Goal: Find specific page/section

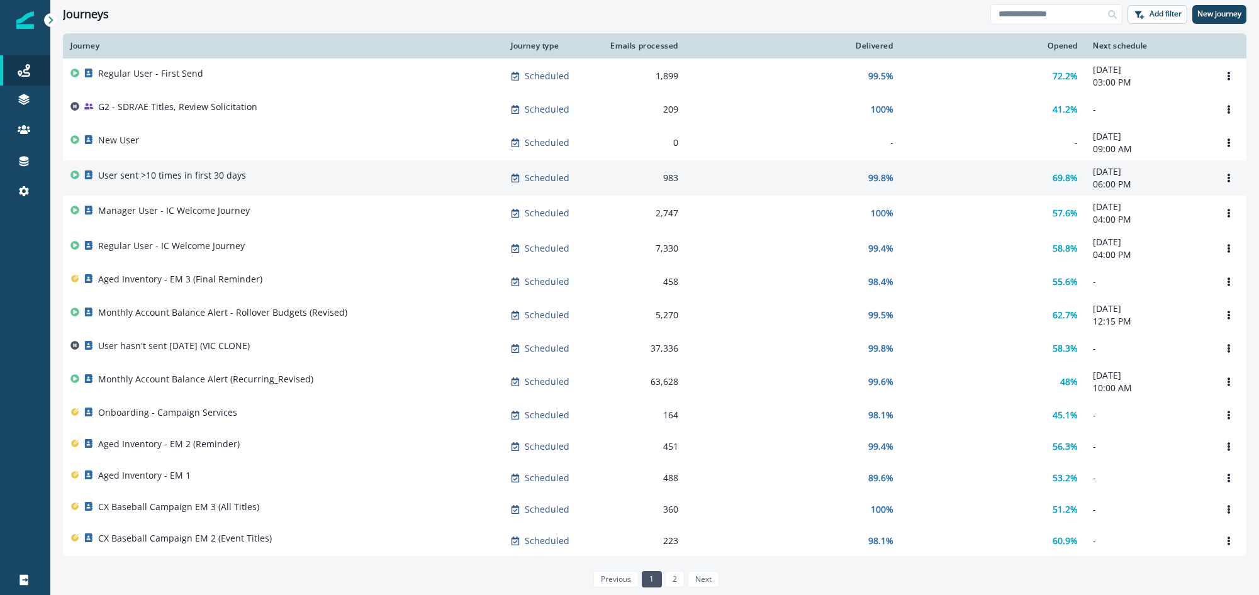
click at [195, 180] on p "User sent >10 times in first 30 days" at bounding box center [172, 175] width 148 height 13
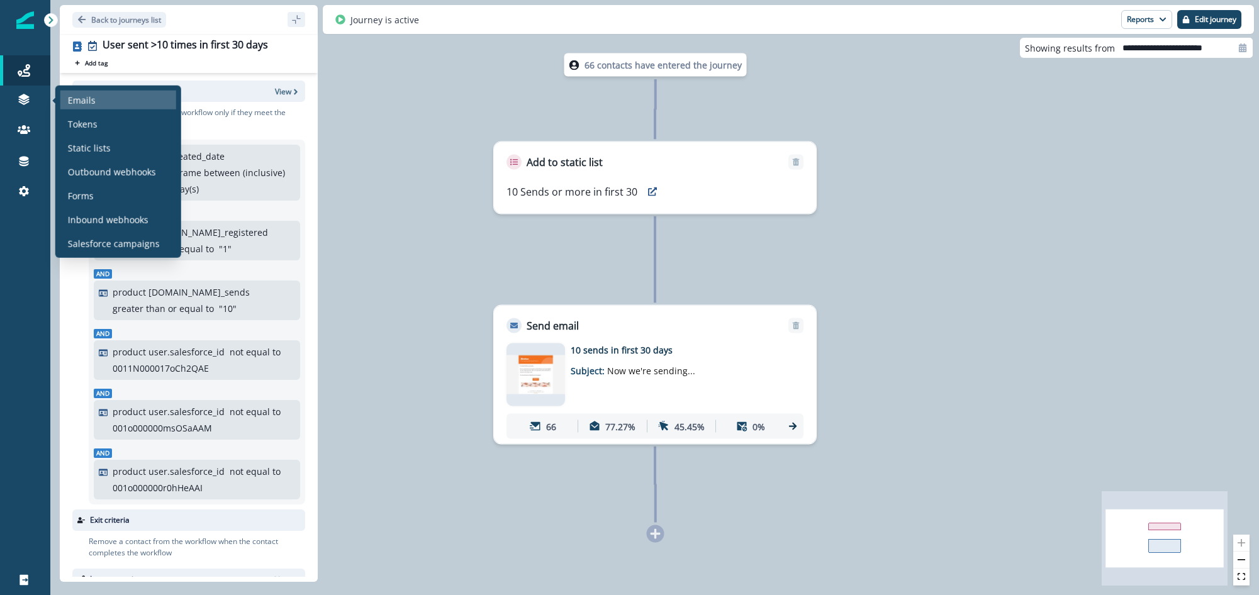
click at [69, 103] on p "Emails" at bounding box center [82, 99] width 28 height 13
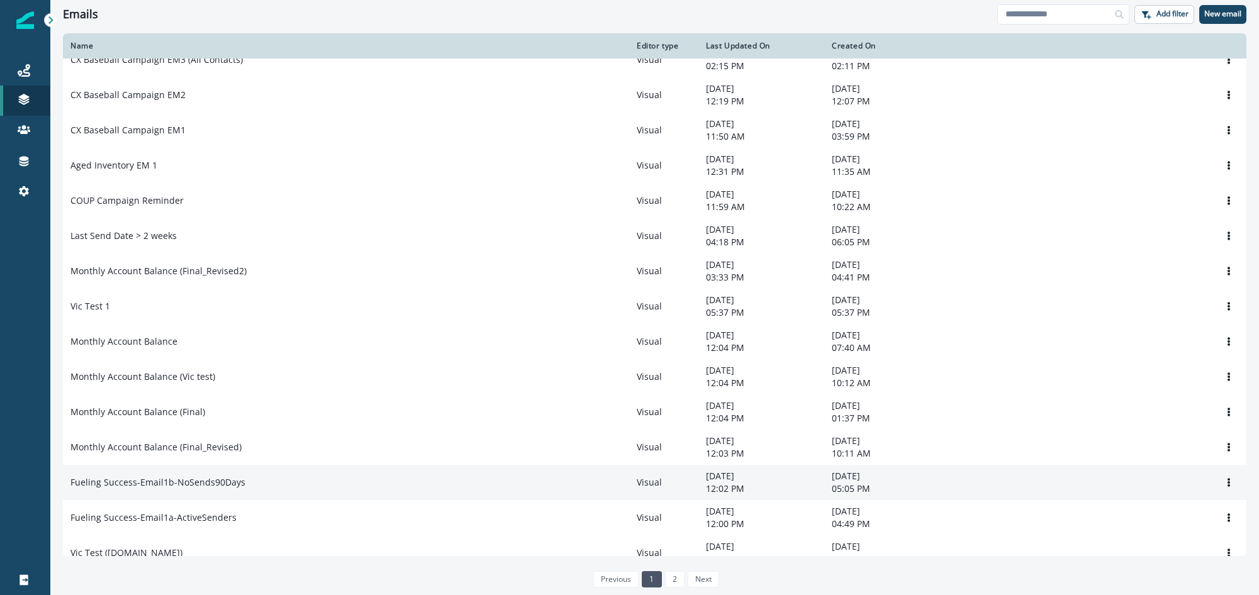
scroll to position [573, 0]
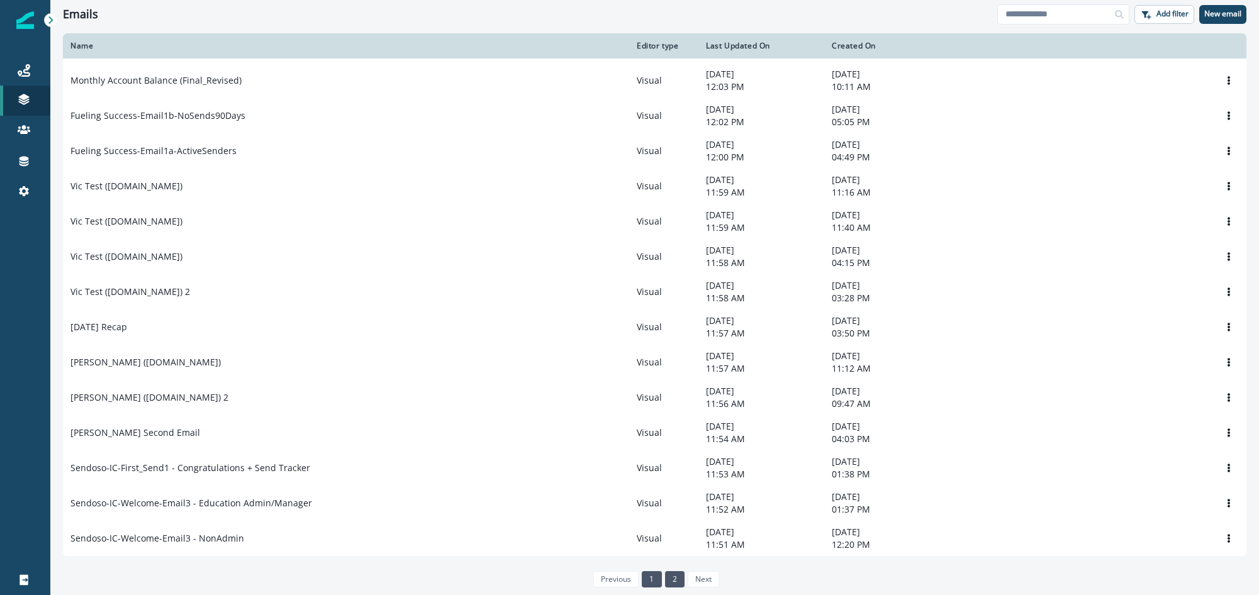
click at [674, 580] on link "2" at bounding box center [675, 579] width 20 height 16
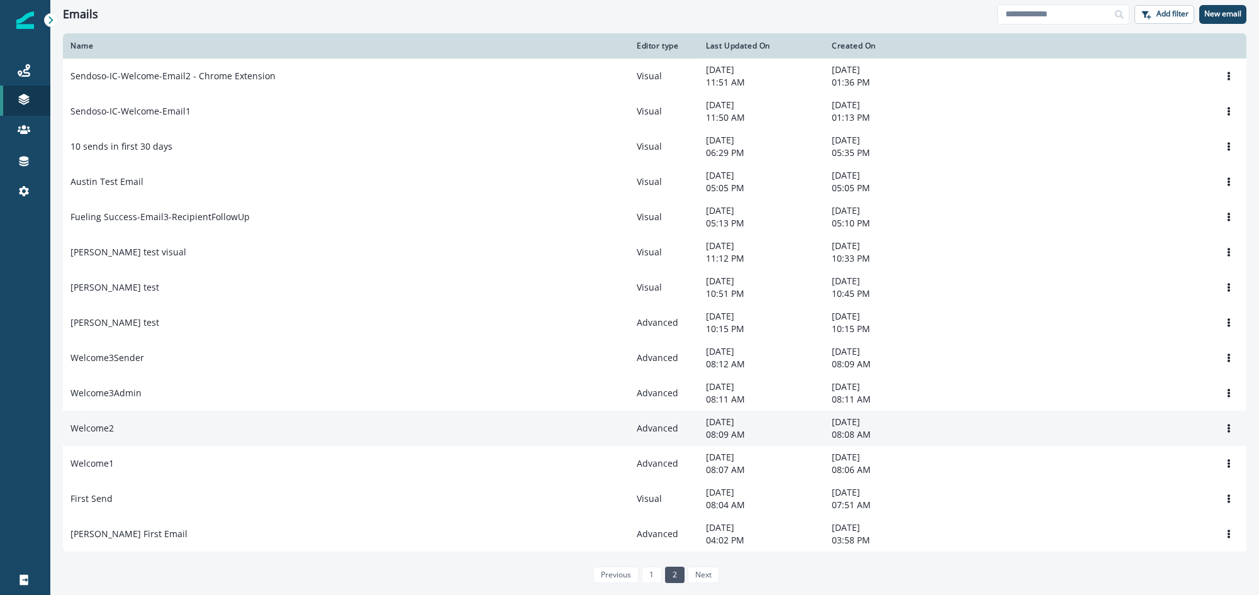
scroll to position [2, 0]
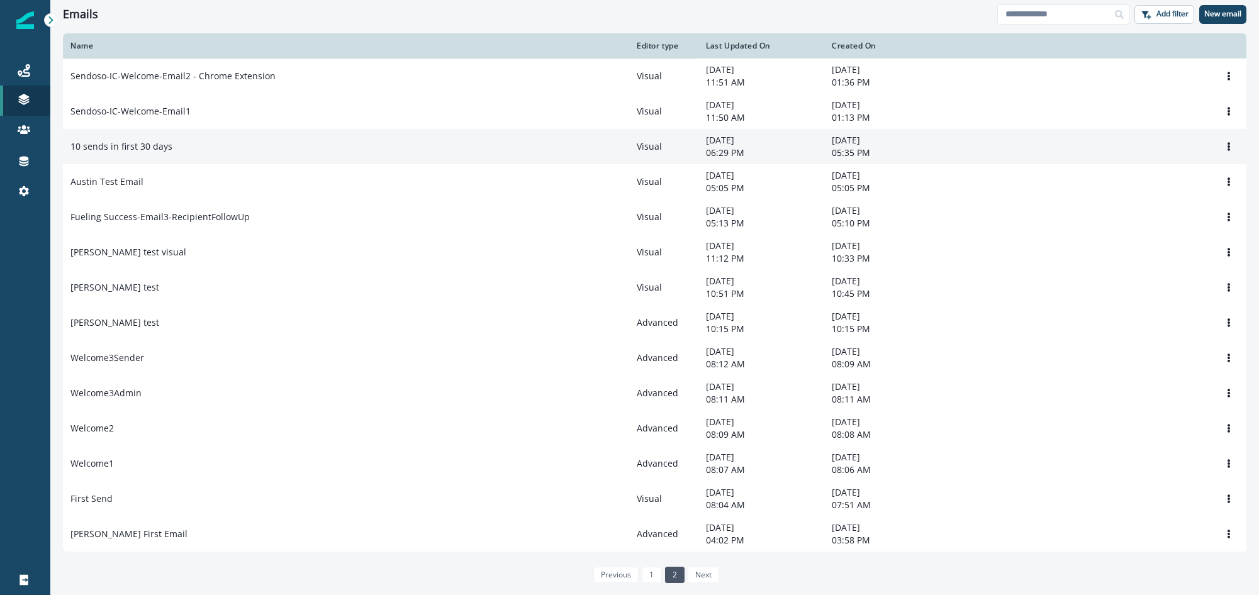
click at [204, 145] on div "10 sends in first 30 days" at bounding box center [345, 146] width 551 height 13
